Goal: Task Accomplishment & Management: Manage account settings

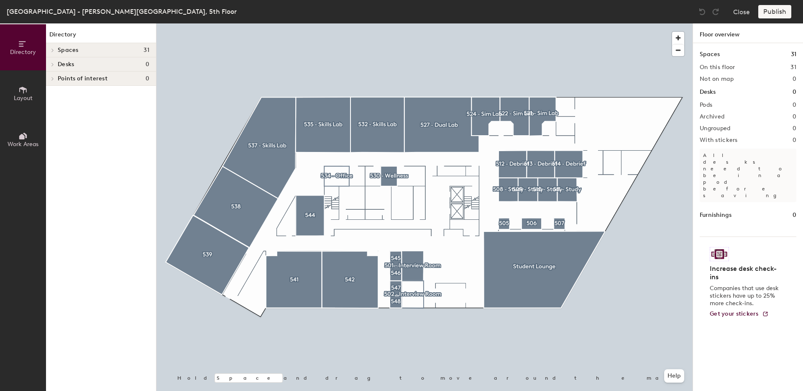
click at [67, 52] on span "Spaces" at bounding box center [68, 50] width 21 height 7
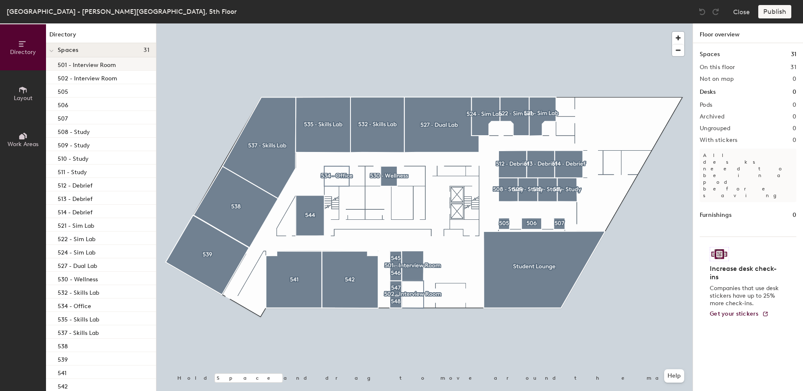
click at [99, 64] on p "501 - Interview Room" at bounding box center [87, 64] width 58 height 10
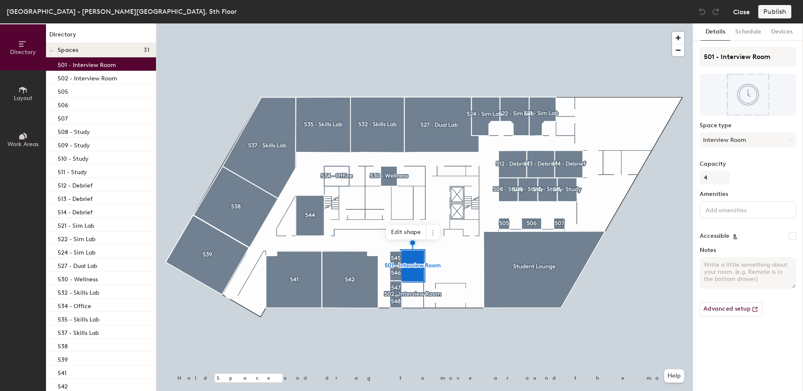
click at [745, 15] on button "Close" at bounding box center [741, 11] width 17 height 13
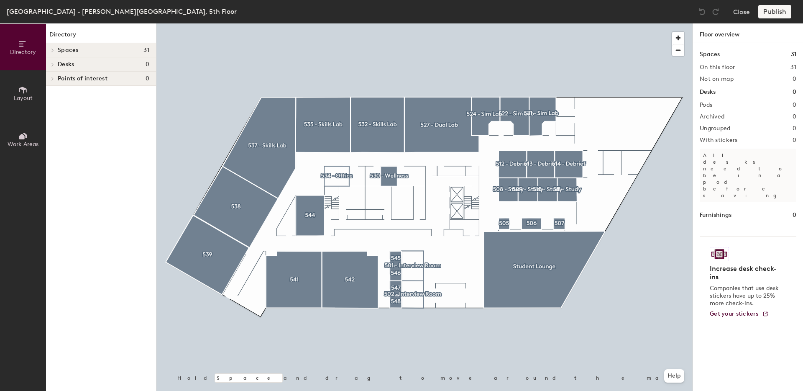
click at [75, 47] on span "Spaces" at bounding box center [68, 50] width 21 height 7
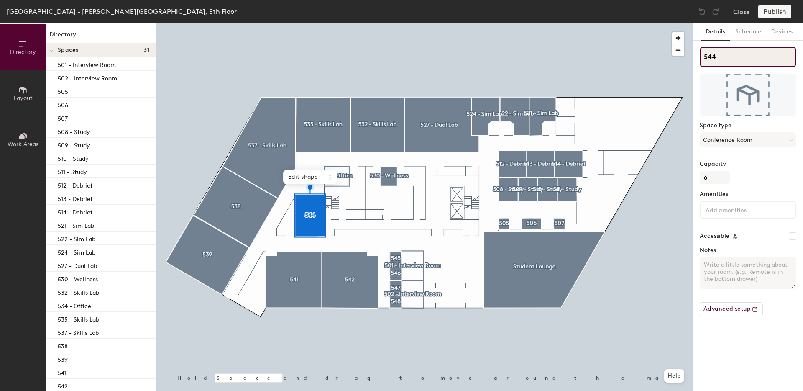
click at [752, 59] on input "544" at bounding box center [748, 57] width 97 height 20
type input "544 - Conference Room"
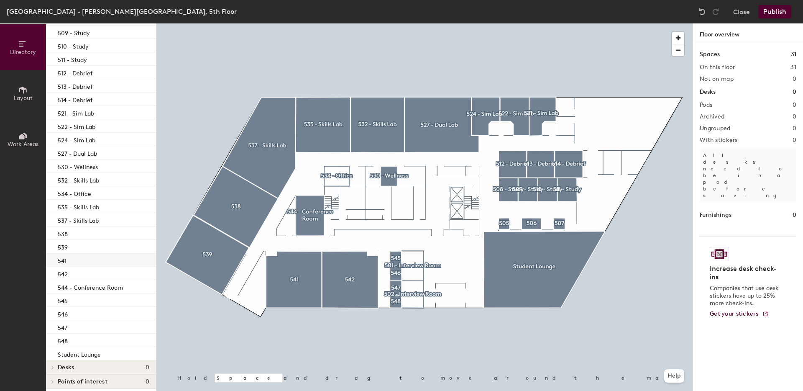
scroll to position [117, 0]
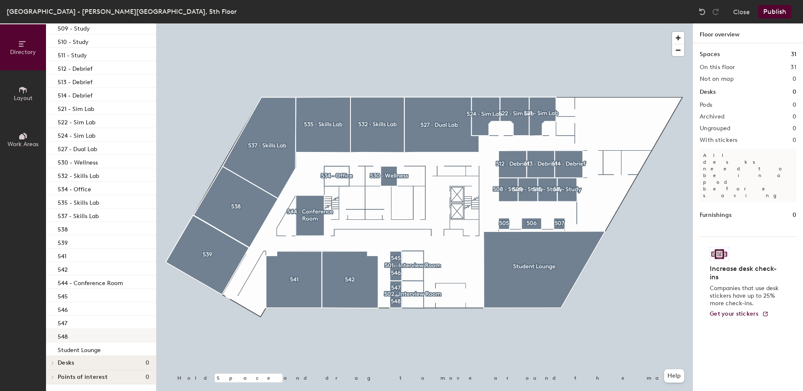
click at [85, 339] on div "548" at bounding box center [101, 335] width 110 height 13
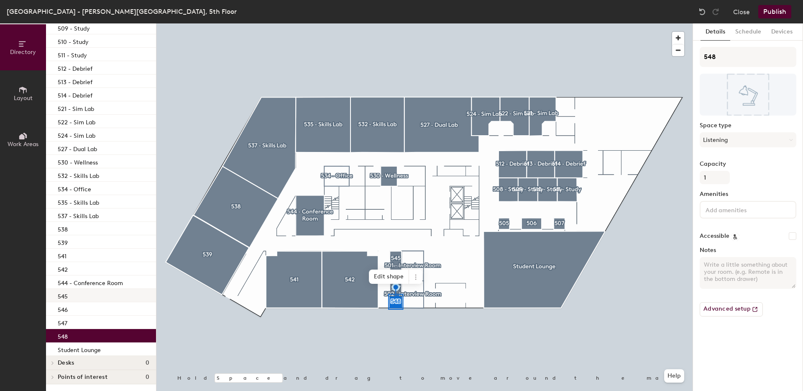
click at [88, 291] on div "545" at bounding box center [101, 295] width 110 height 13
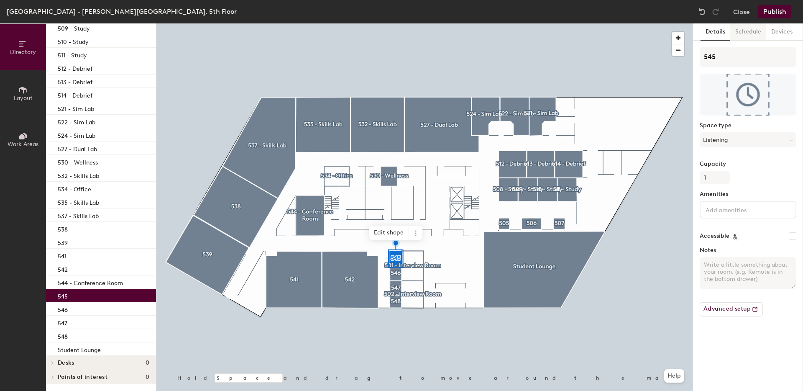
click at [759, 31] on button "Schedule" at bounding box center [749, 31] width 36 height 17
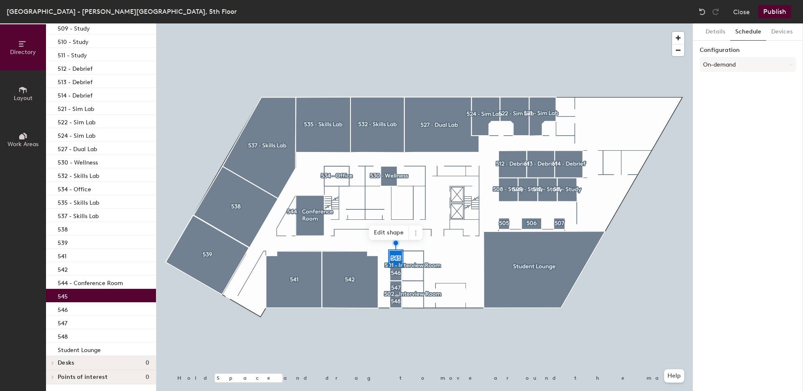
click at [82, 293] on div "545" at bounding box center [101, 295] width 110 height 13
click at [718, 33] on button "Details" at bounding box center [716, 31] width 30 height 17
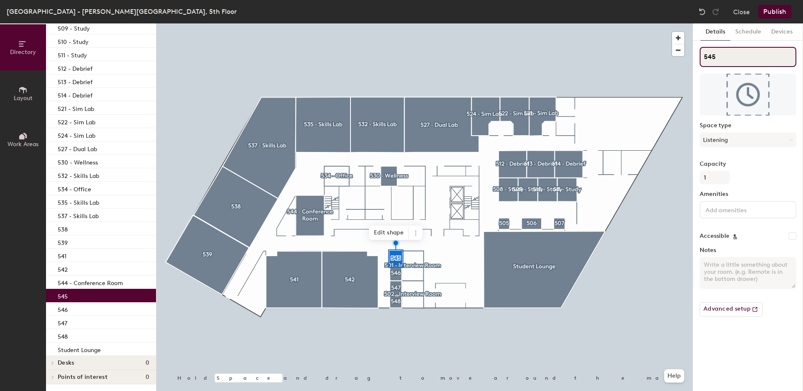
click at [737, 61] on input "545" at bounding box center [748, 57] width 97 height 20
type input "545 - Testing"
click at [72, 305] on div "546" at bounding box center [101, 308] width 110 height 13
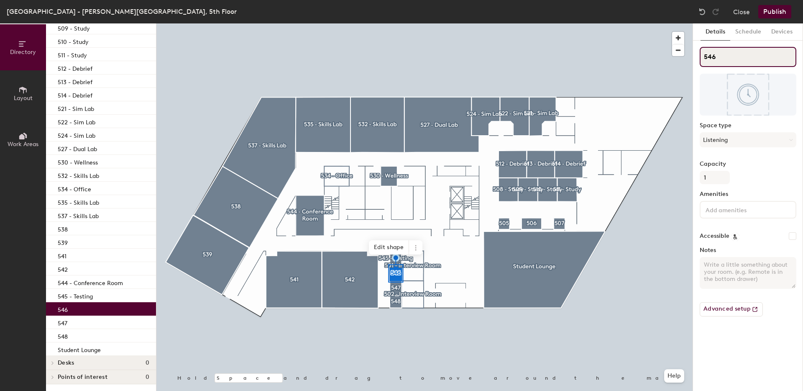
click at [733, 56] on input "546" at bounding box center [748, 57] width 97 height 20
type input "546 - Testing"
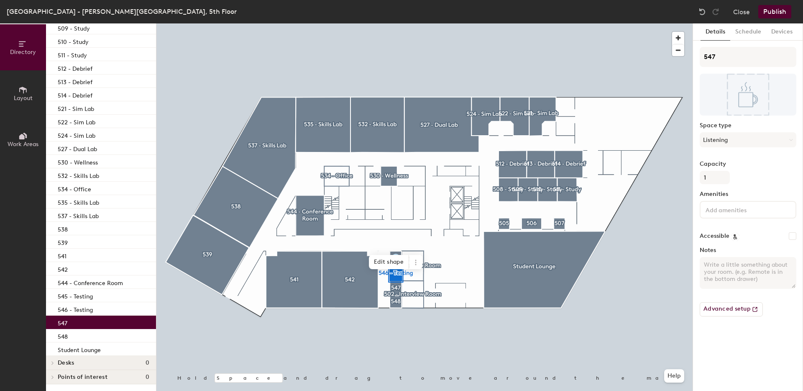
click at [72, 322] on div "547" at bounding box center [101, 321] width 110 height 13
click at [721, 65] on input "547" at bounding box center [748, 57] width 97 height 20
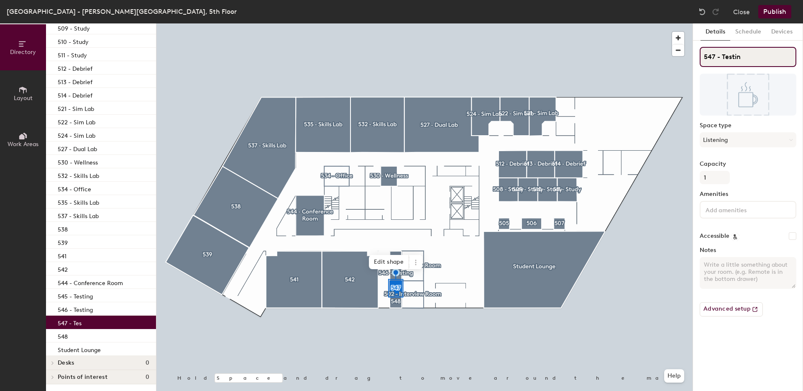
type input "547 - Testing"
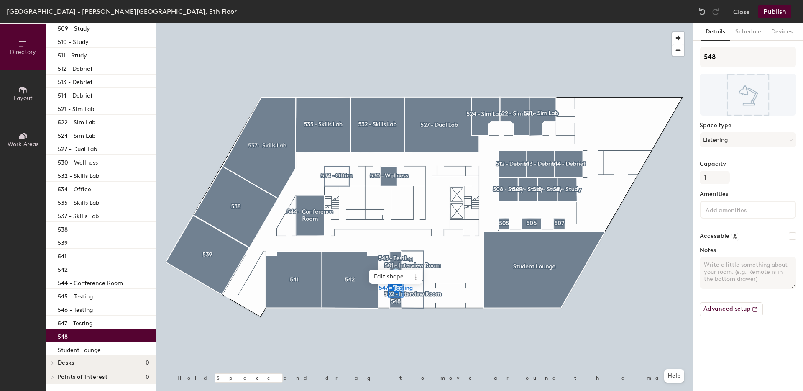
click at [78, 338] on div "548" at bounding box center [101, 335] width 110 height 13
click at [744, 56] on input "548" at bounding box center [748, 57] width 97 height 20
type input "548 - Testing"
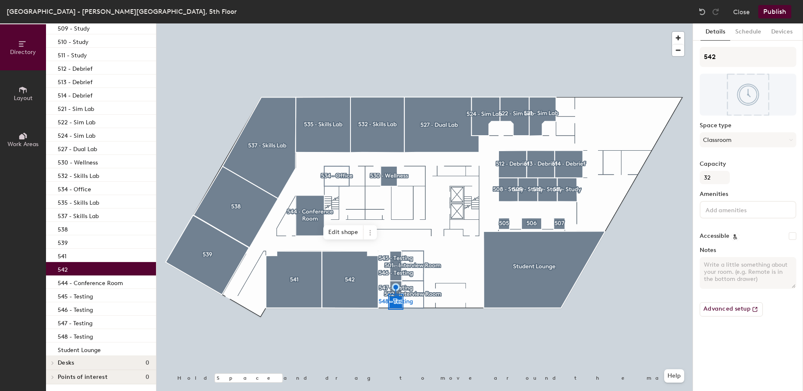
click at [76, 264] on div "542" at bounding box center [101, 268] width 110 height 13
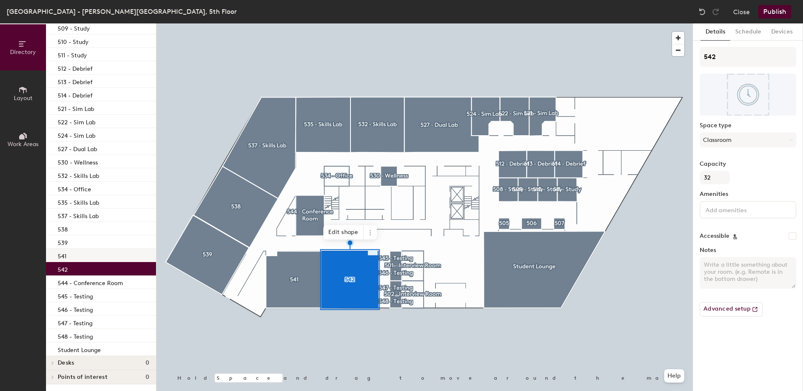
click at [75, 254] on div "541" at bounding box center [101, 255] width 110 height 13
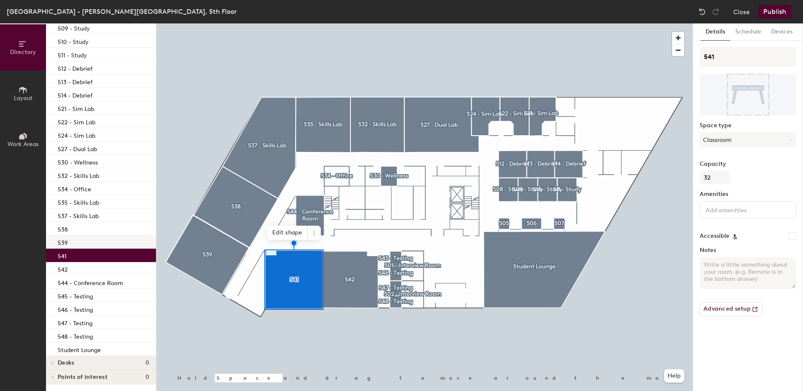
click at [82, 242] on div "539" at bounding box center [101, 241] width 110 height 13
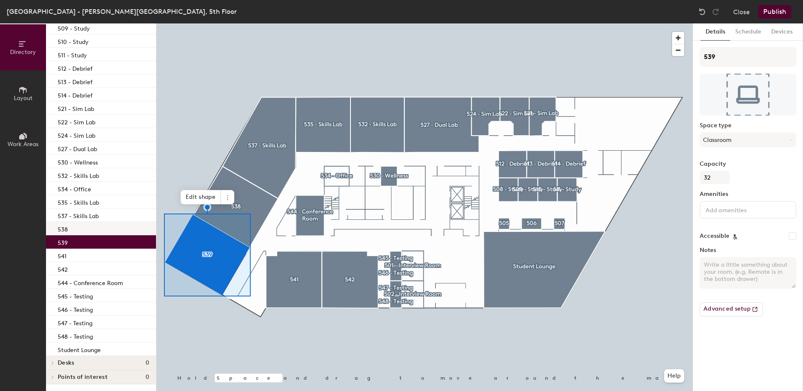
click at [95, 227] on div "538" at bounding box center [101, 228] width 110 height 13
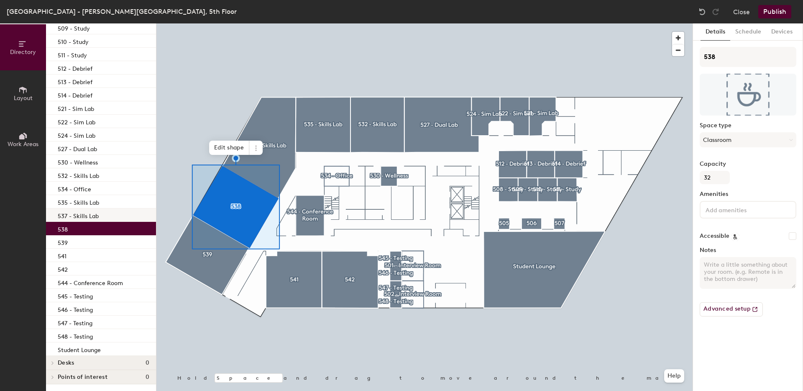
click at [106, 210] on div "537 - Skills Lab" at bounding box center [101, 214] width 110 height 13
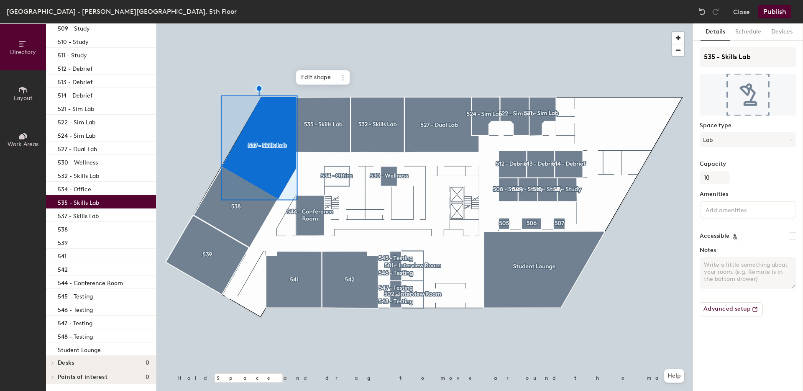
click at [105, 204] on div "535 - Skills Lab" at bounding box center [101, 201] width 110 height 13
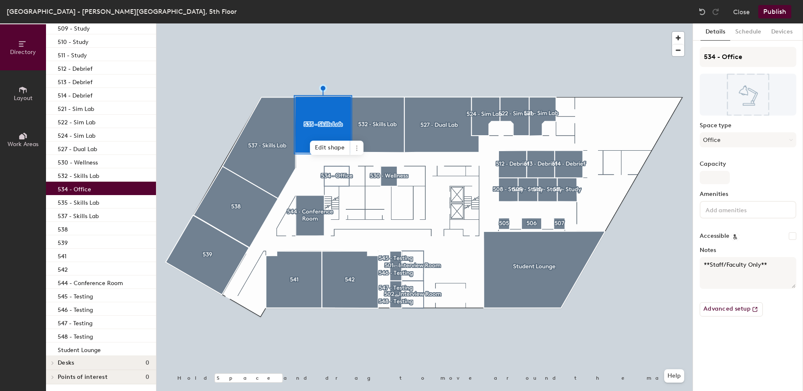
click at [121, 189] on div "534 - Office" at bounding box center [101, 188] width 110 height 13
click at [123, 175] on div "532 - Skills Lab" at bounding box center [101, 174] width 110 height 13
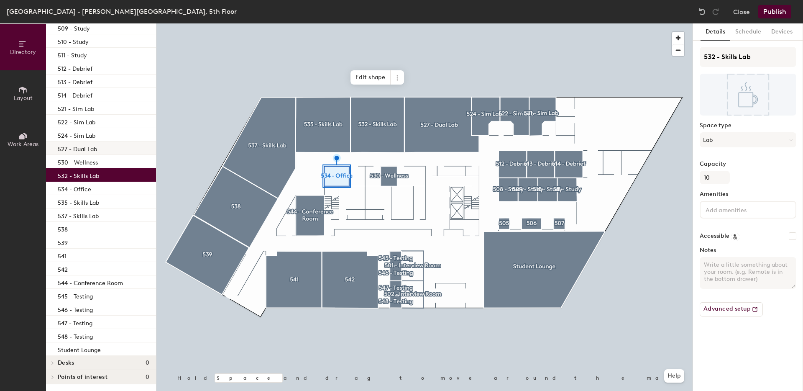
click at [123, 153] on div "527 - Dual Lab" at bounding box center [101, 147] width 110 height 13
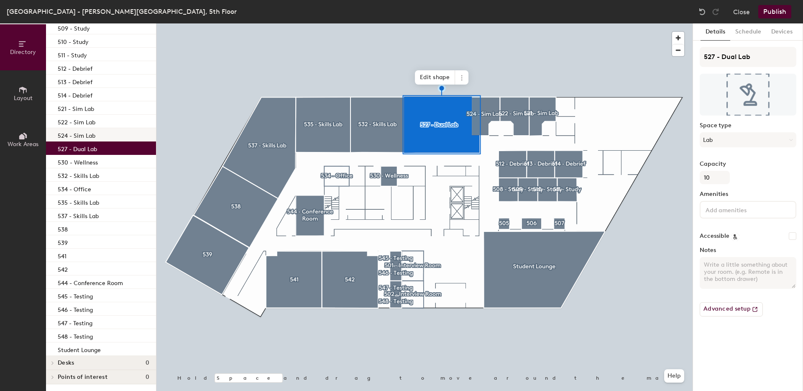
click at [126, 136] on div "524 - Sim Lab" at bounding box center [101, 134] width 110 height 13
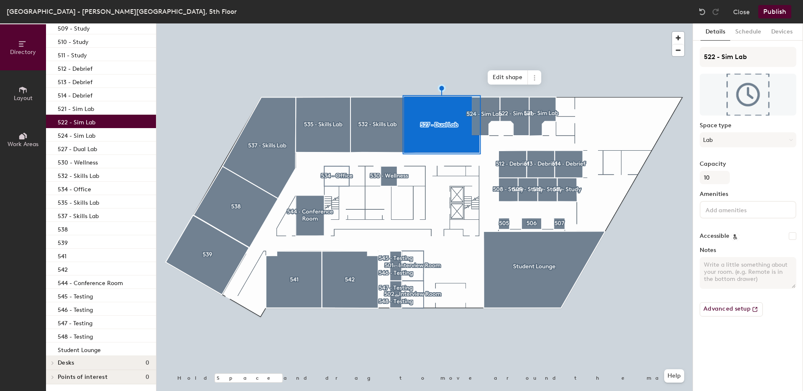
click at [126, 123] on div "522 - Sim Lab" at bounding box center [101, 121] width 110 height 13
click at [127, 106] on div "521 - Sim Lab" at bounding box center [101, 107] width 110 height 13
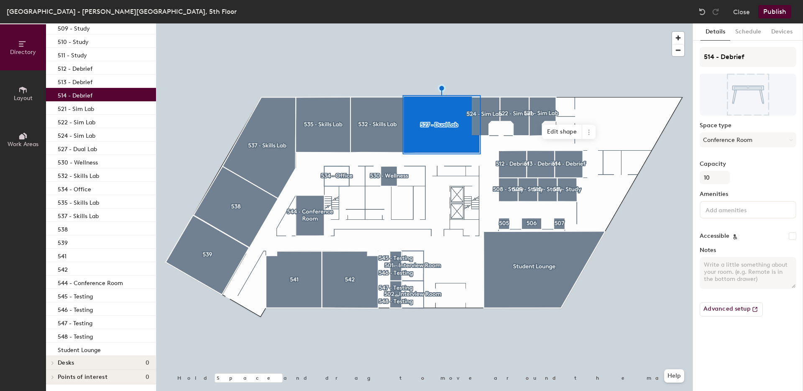
click at [124, 95] on div "514 - Debrief" at bounding box center [101, 94] width 110 height 13
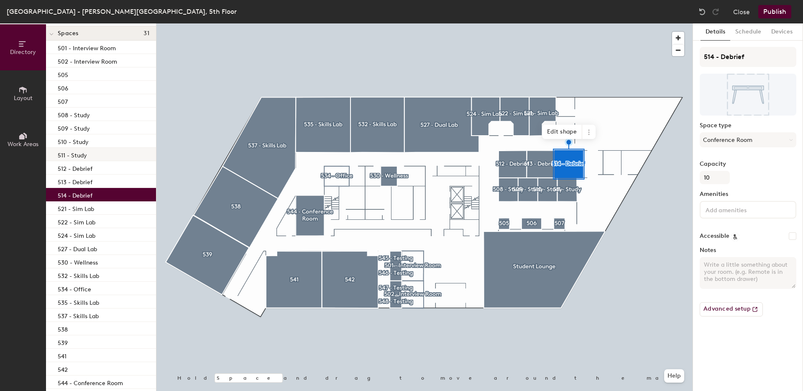
scroll to position [0, 0]
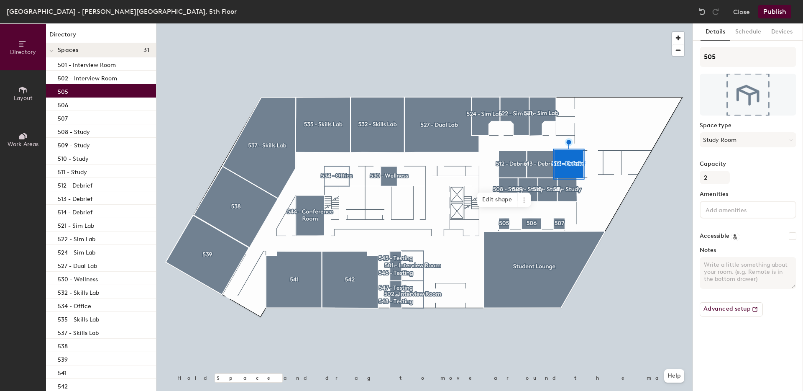
click at [114, 88] on div "505" at bounding box center [101, 90] width 110 height 13
click at [86, 131] on p "508 - Study" at bounding box center [74, 131] width 32 height 10
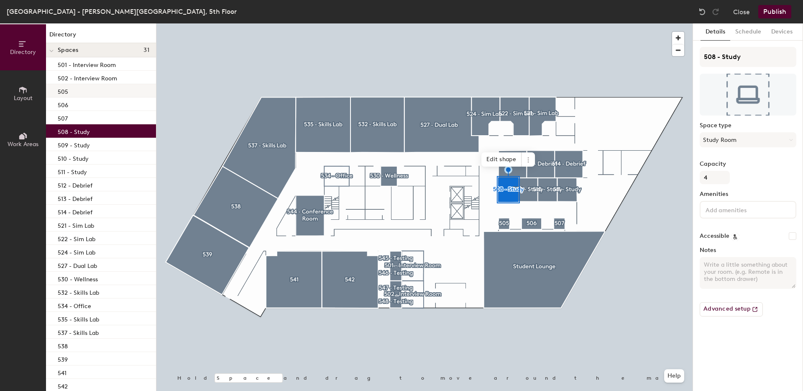
click at [90, 88] on div "505" at bounding box center [101, 90] width 110 height 13
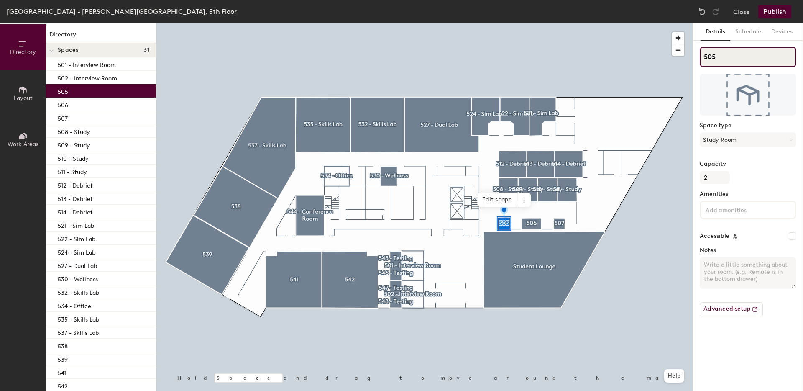
click at [736, 56] on input "505" at bounding box center [748, 57] width 97 height 20
type input "505 - Study"
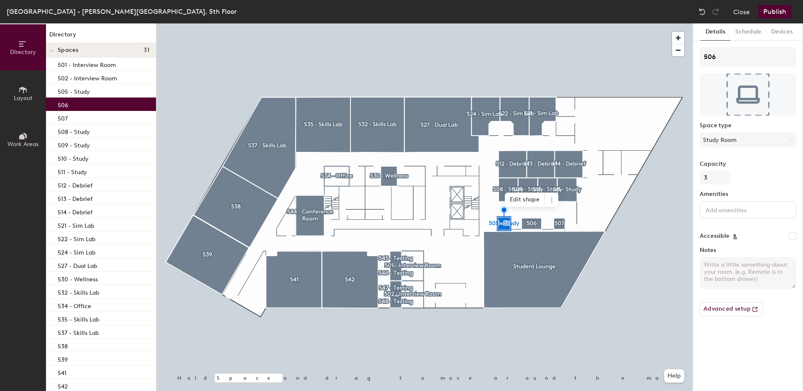
click at [80, 103] on div "506" at bounding box center [101, 103] width 110 height 13
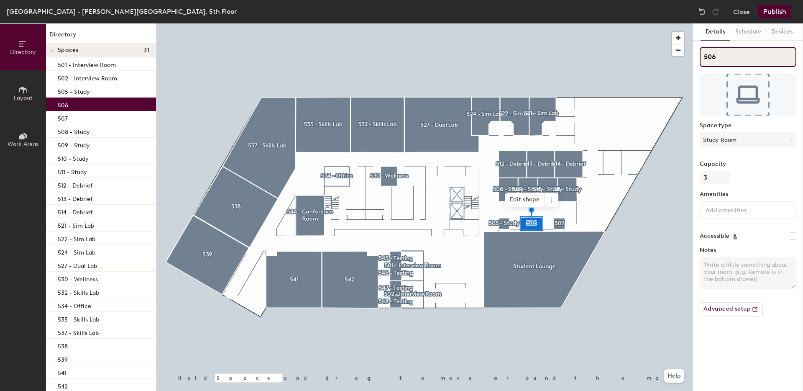
click at [736, 58] on input "506" at bounding box center [748, 57] width 97 height 20
type input "506 - Study"
